Goal: Task Accomplishment & Management: Manage account settings

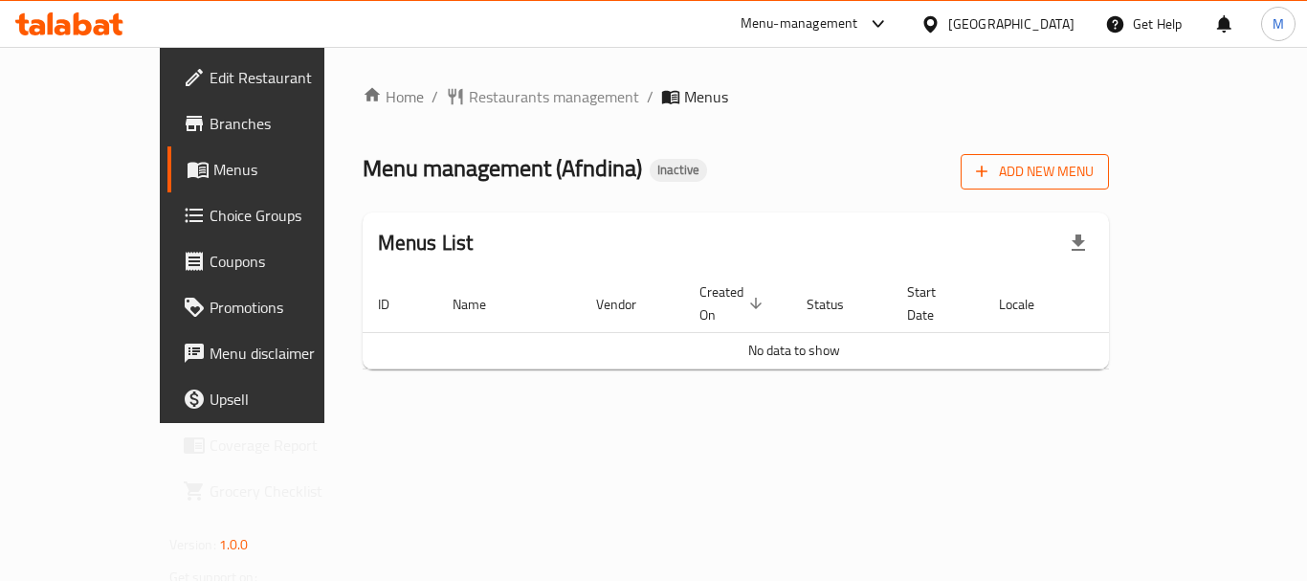
click at [991, 164] on icon "button" at bounding box center [981, 171] width 19 height 19
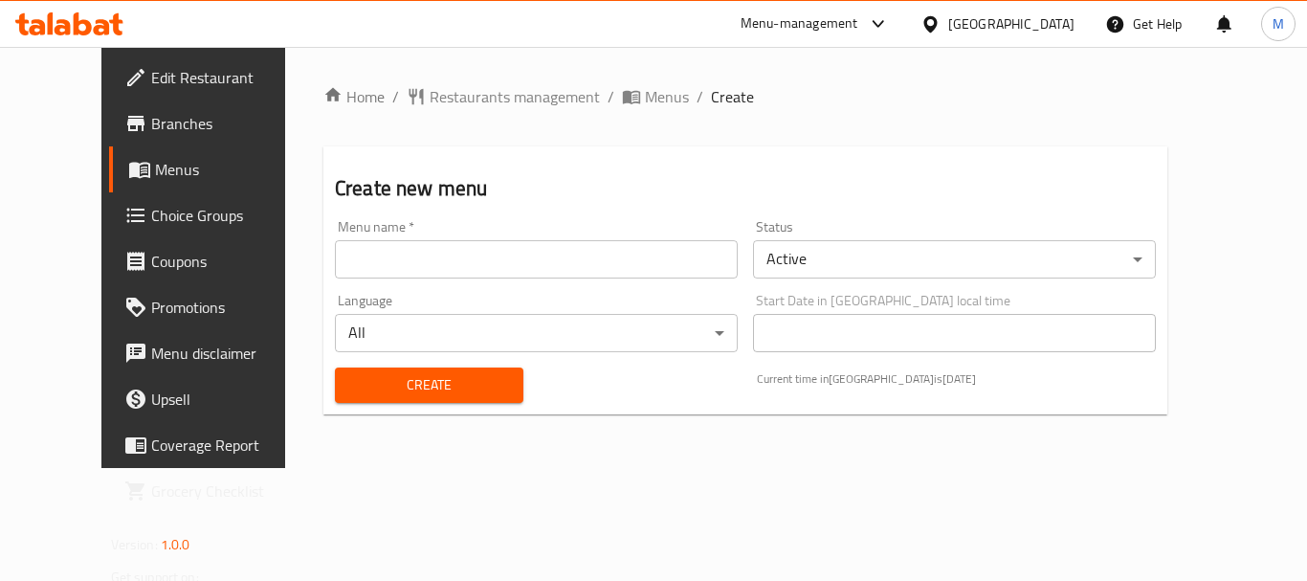
click at [383, 257] on input "text" at bounding box center [536, 259] width 403 height 38
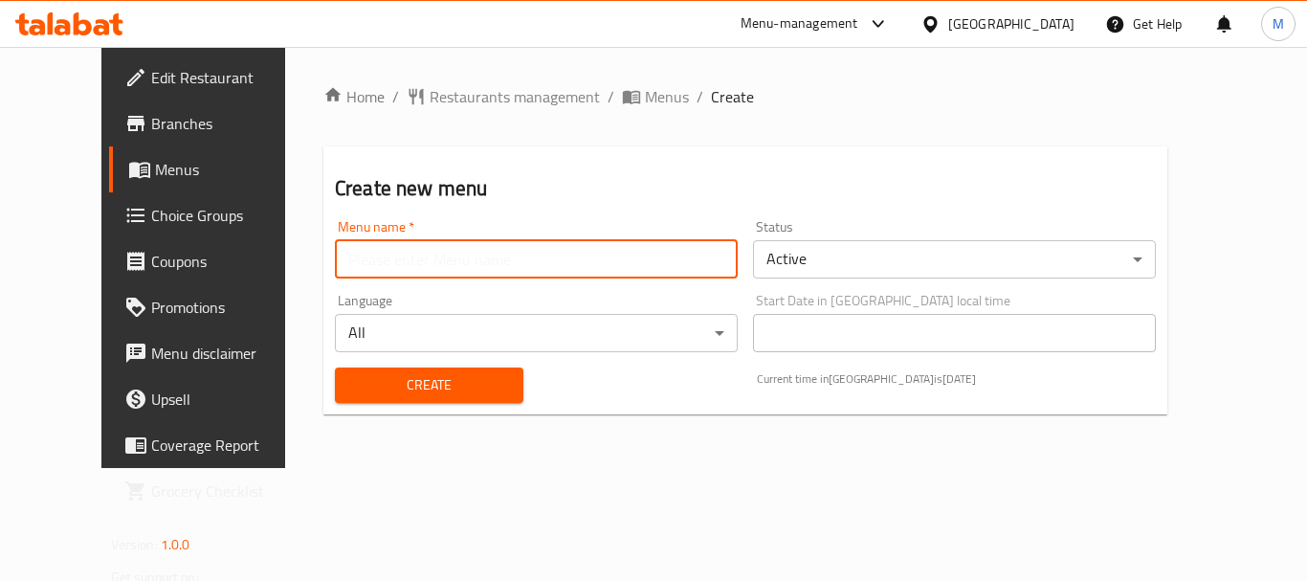
paste input "341373744"
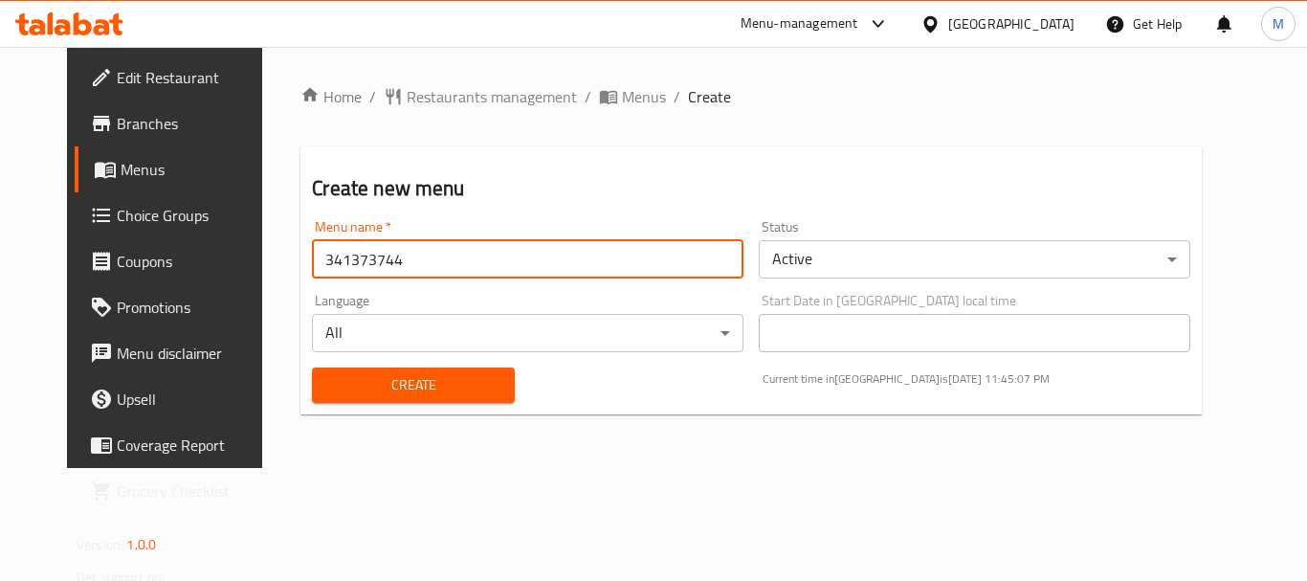
type input "341373744"
click at [361, 393] on span "Create" at bounding box center [412, 385] width 171 height 24
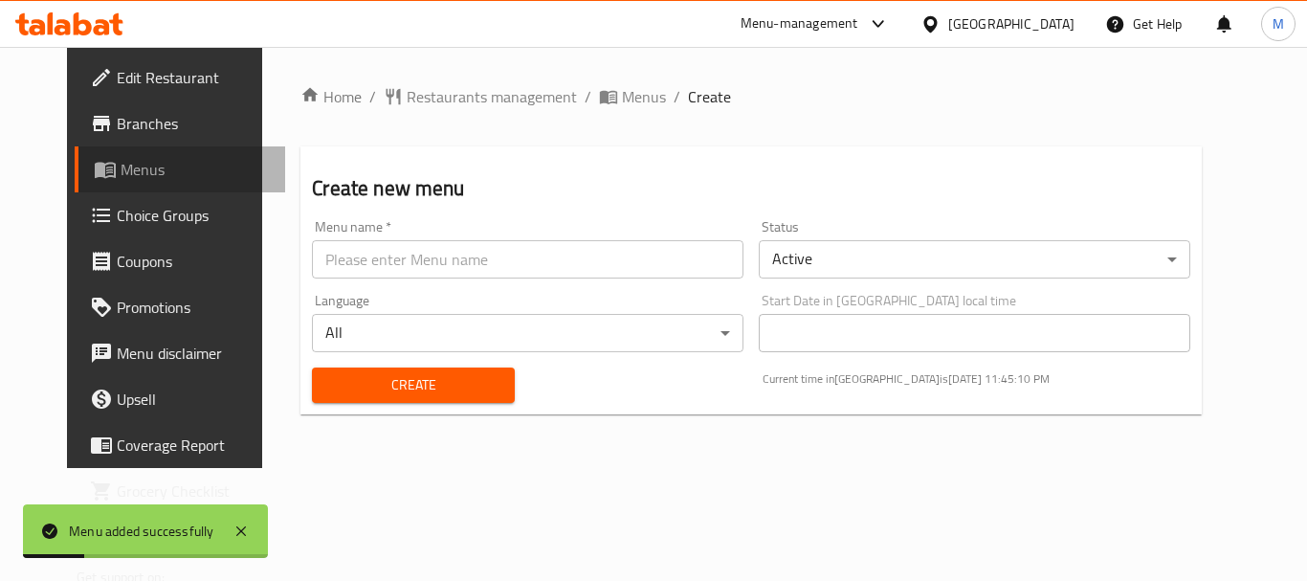
click at [121, 170] on span "Menus" at bounding box center [195, 169] width 149 height 23
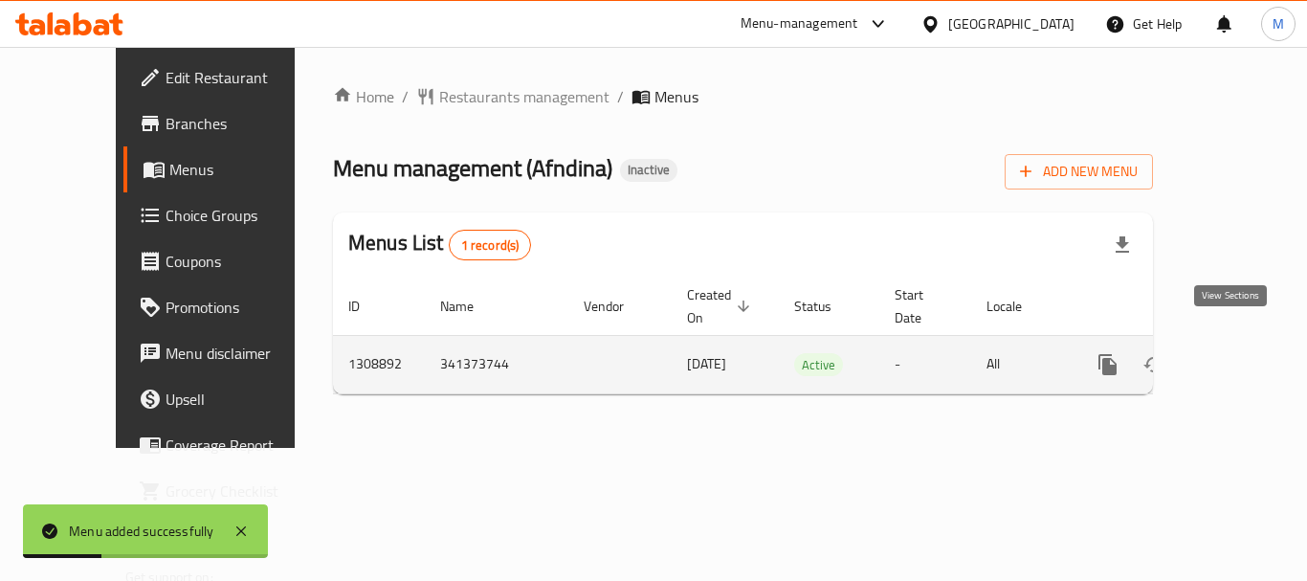
click at [1240, 353] on icon "enhanced table" at bounding box center [1245, 364] width 23 height 23
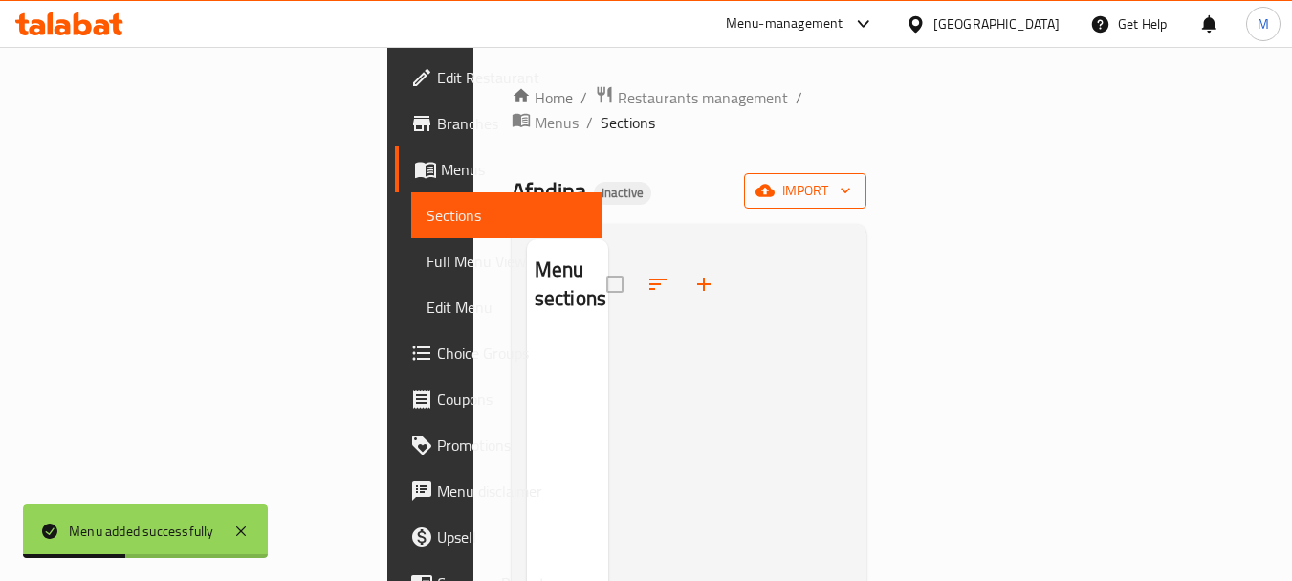
click at [867, 180] on button "import" at bounding box center [805, 190] width 122 height 35
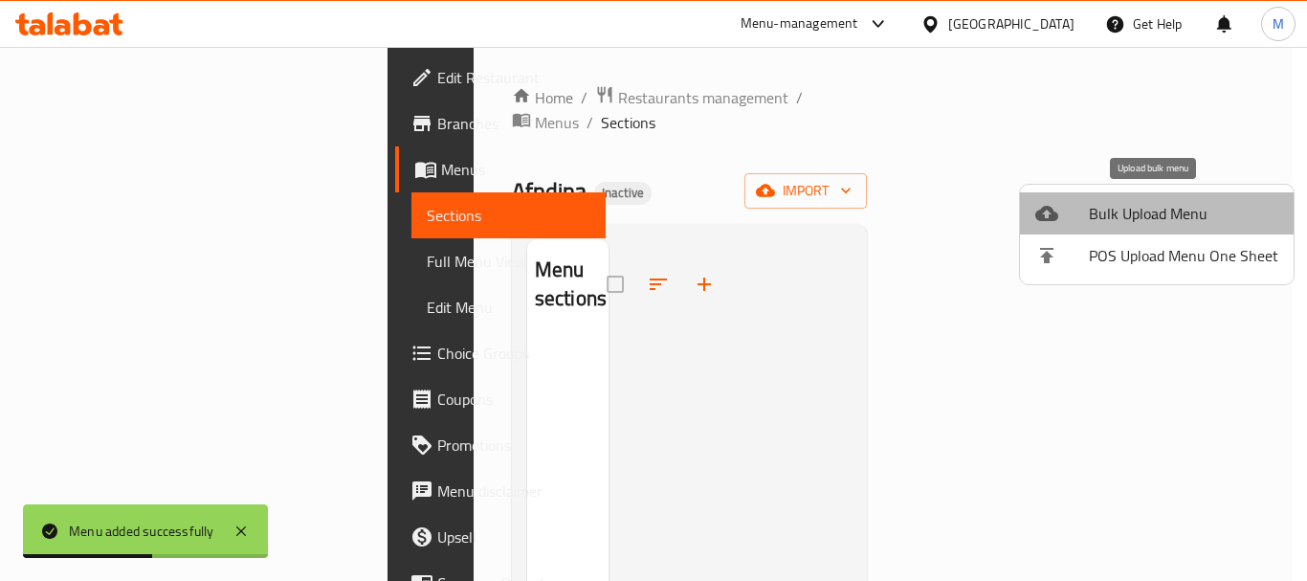
click at [1171, 210] on span "Bulk Upload Menu" at bounding box center [1183, 213] width 189 height 23
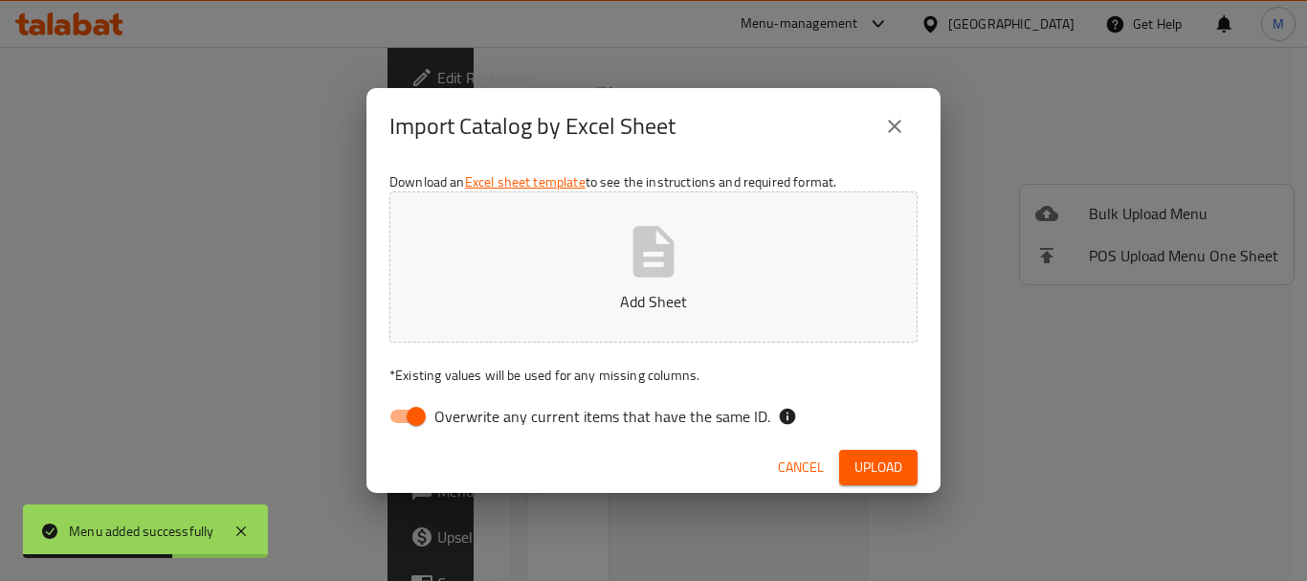
click at [666, 419] on span "Overwrite any current items that have the same ID." at bounding box center [602, 416] width 336 height 23
click at [471, 419] on input "Overwrite any current items that have the same ID." at bounding box center [416, 416] width 109 height 36
checkbox input "false"
click at [664, 272] on icon "button" at bounding box center [653, 251] width 41 height 51
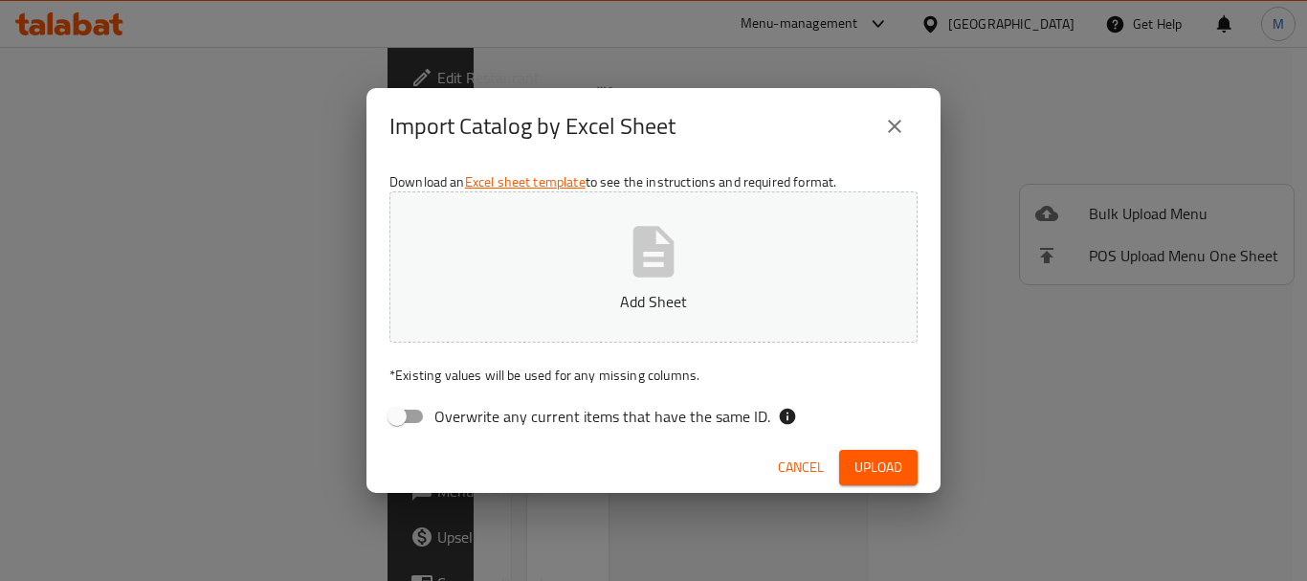
click at [653, 254] on icon "button" at bounding box center [653, 251] width 61 height 61
click at [874, 461] on span "Upload" at bounding box center [878, 467] width 48 height 24
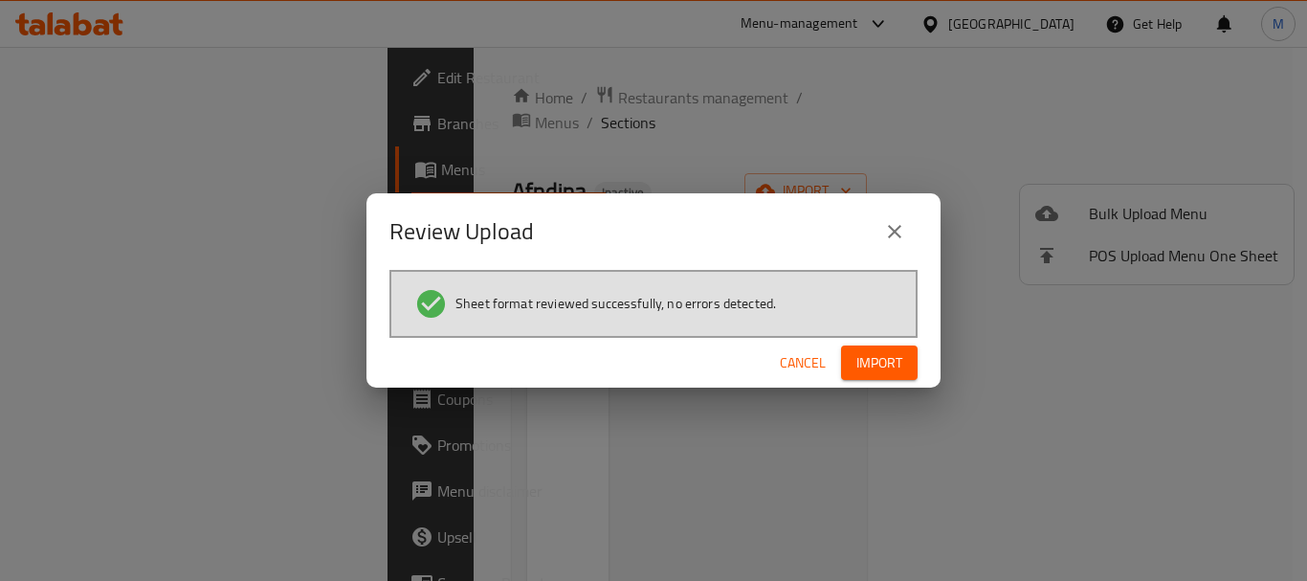
click at [891, 366] on span "Import" at bounding box center [879, 363] width 46 height 24
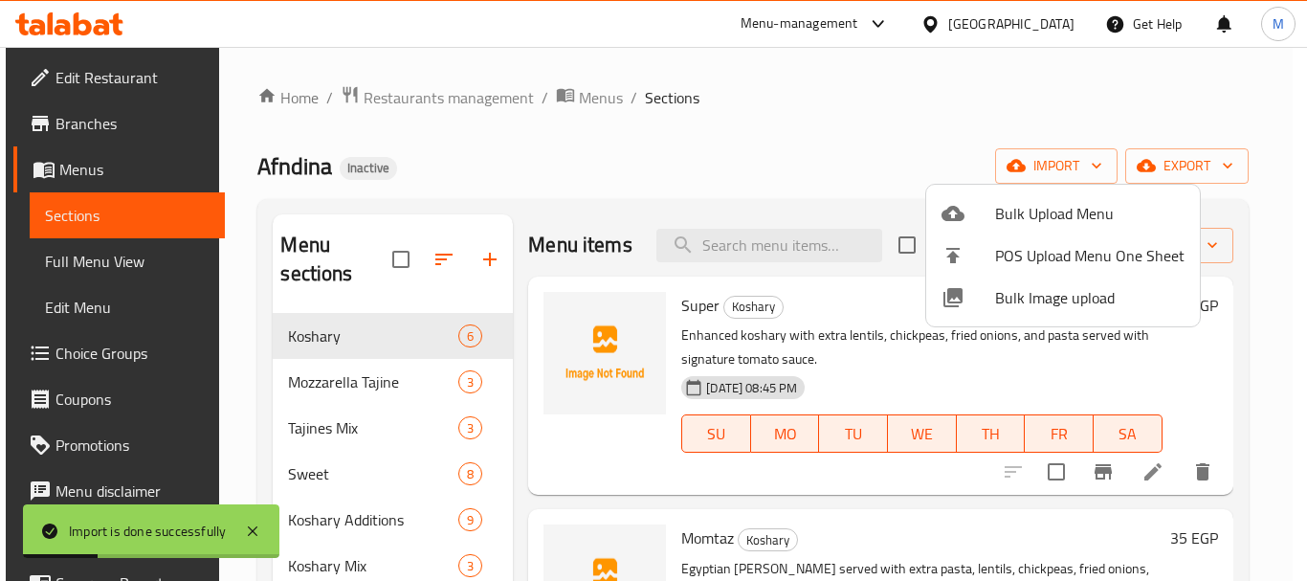
click at [129, 249] on div at bounding box center [653, 290] width 1307 height 581
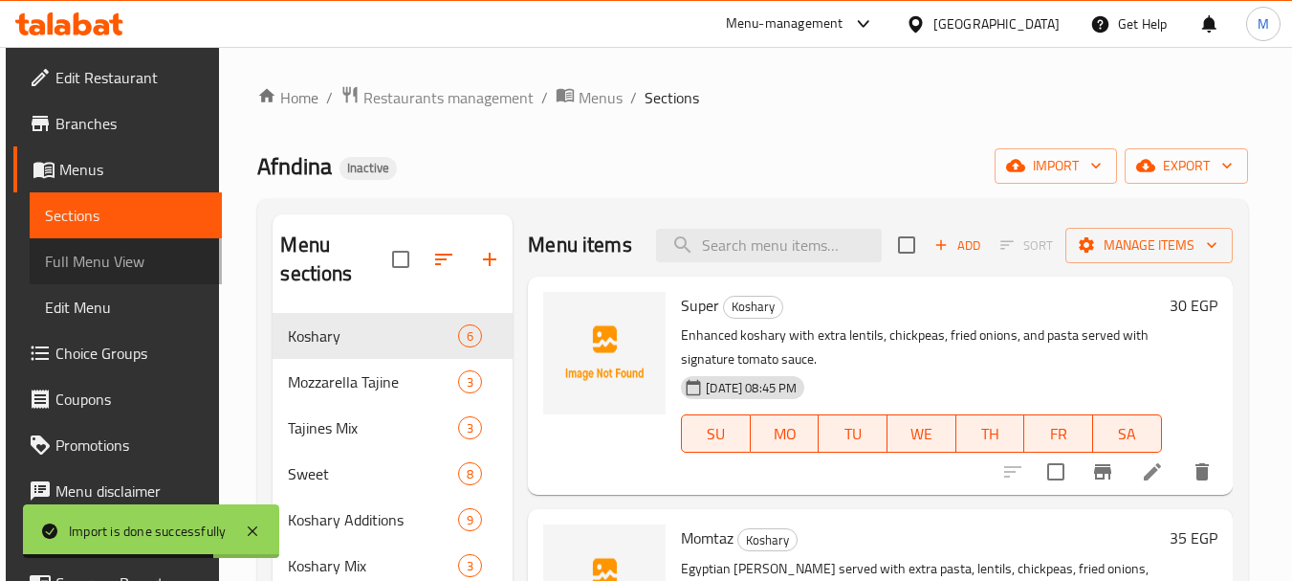
click at [129, 255] on span "Full Menu View" at bounding box center [126, 261] width 162 height 23
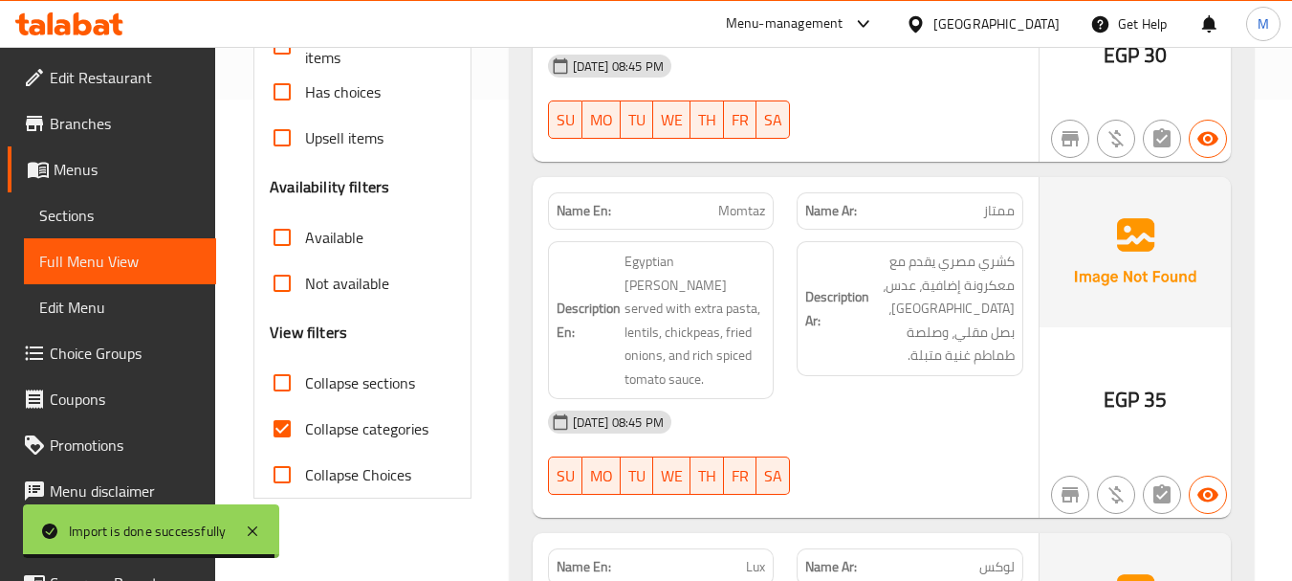
scroll to position [574, 0]
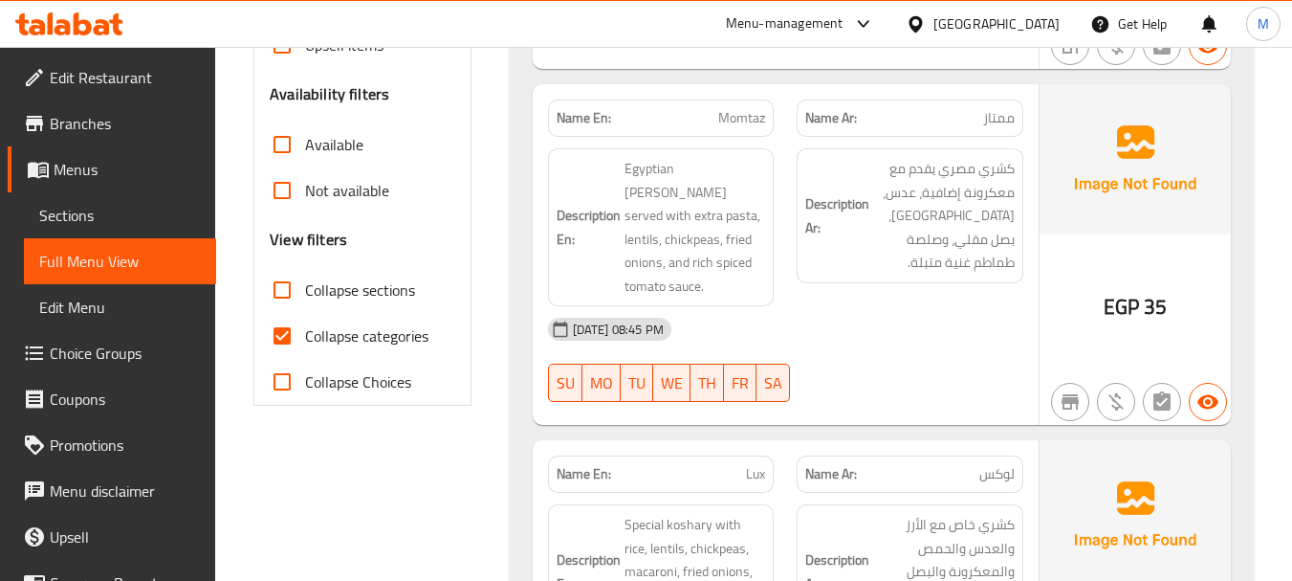
click at [273, 329] on input "Collapse categories" at bounding box center [282, 336] width 46 height 46
checkbox input "false"
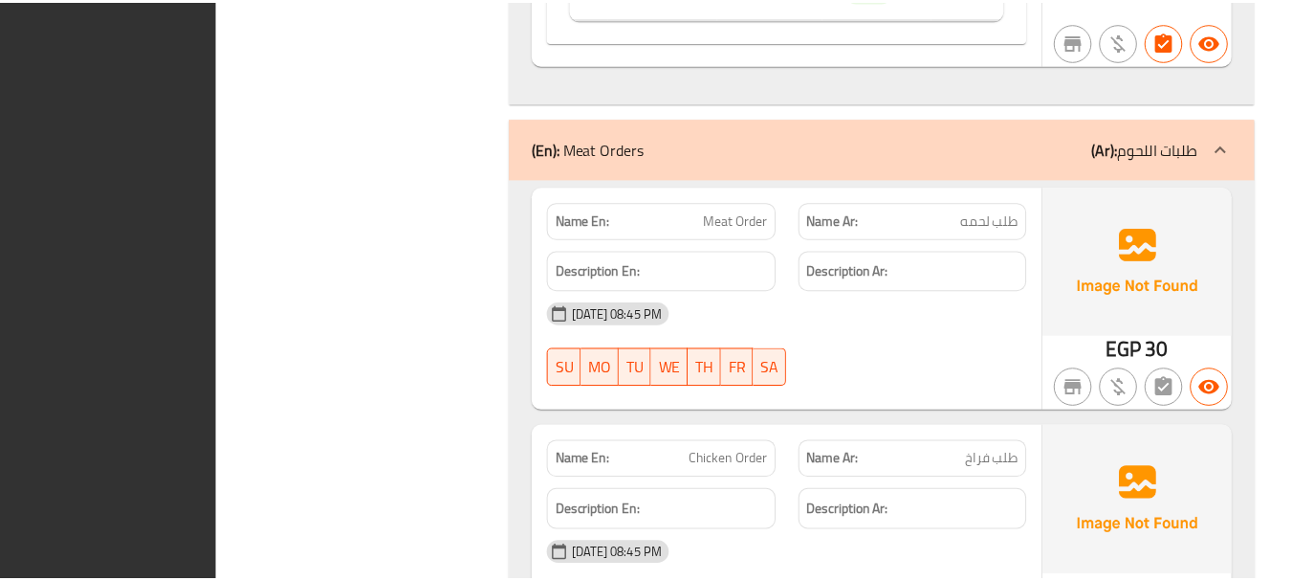
scroll to position [14235, 0]
